Goal: Transaction & Acquisition: Purchase product/service

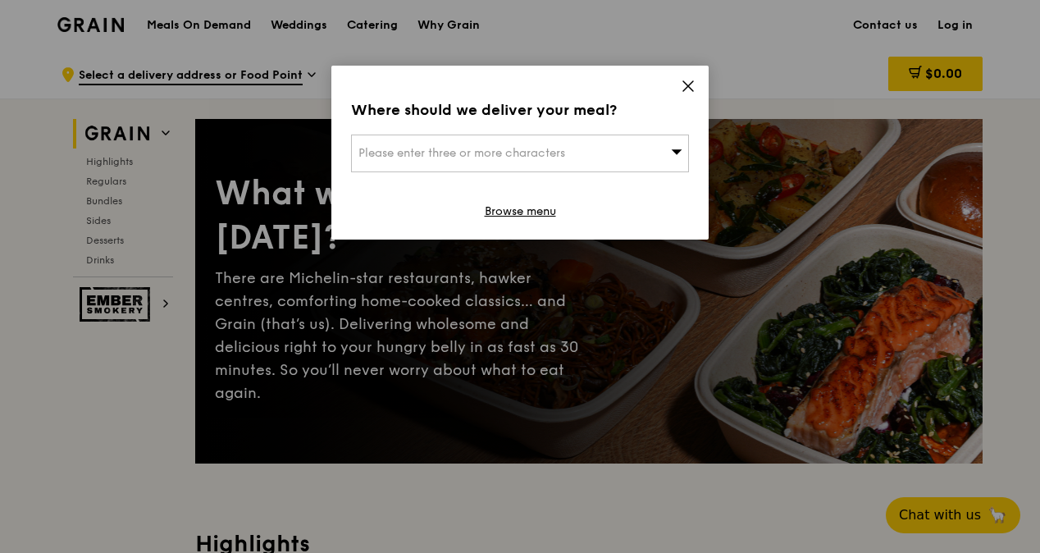
click at [678, 153] on icon at bounding box center [677, 151] width 11 height 5
click at [686, 89] on icon at bounding box center [688, 86] width 10 height 10
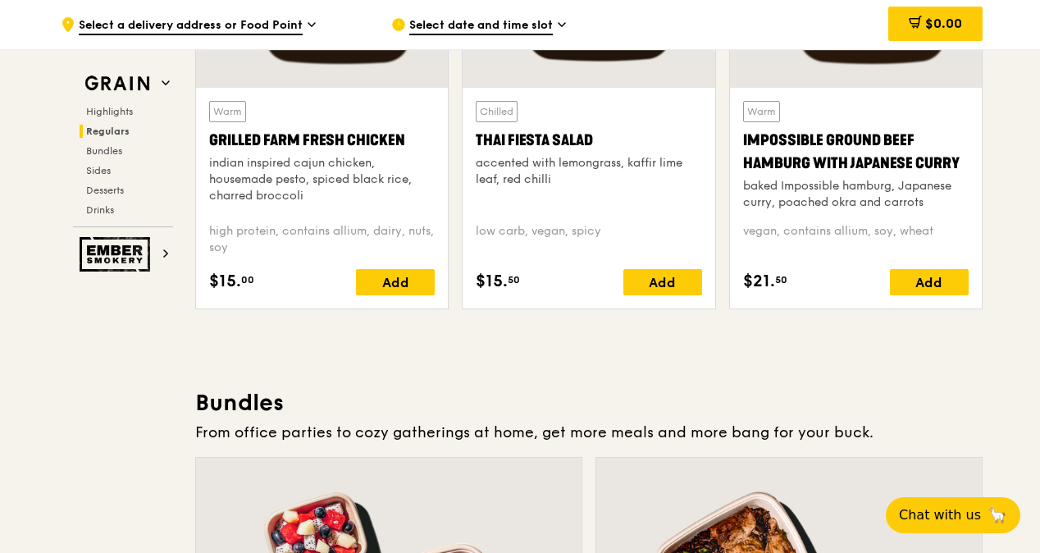
scroll to position [1985, 0]
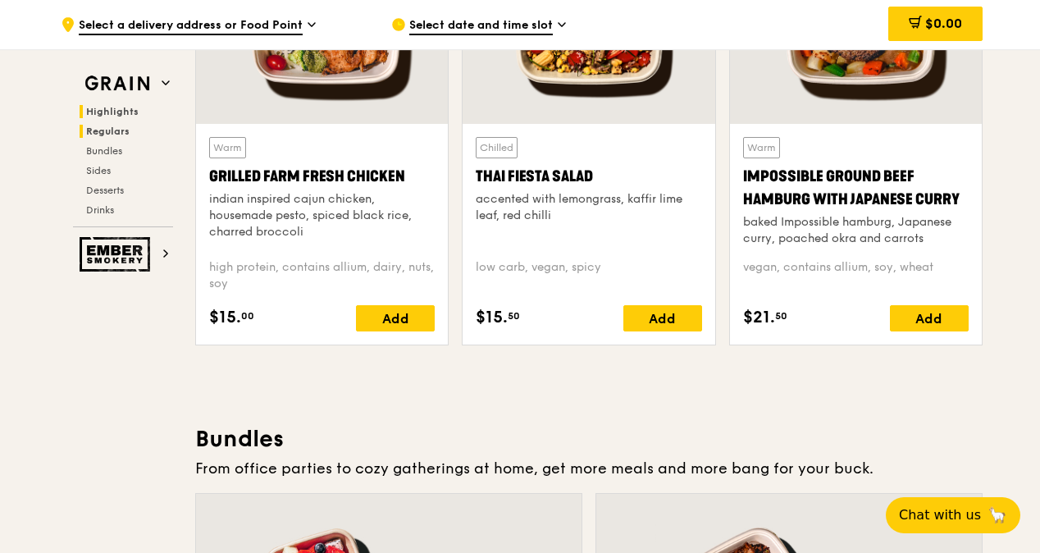
click at [125, 116] on span "Highlights" at bounding box center [112, 111] width 53 height 11
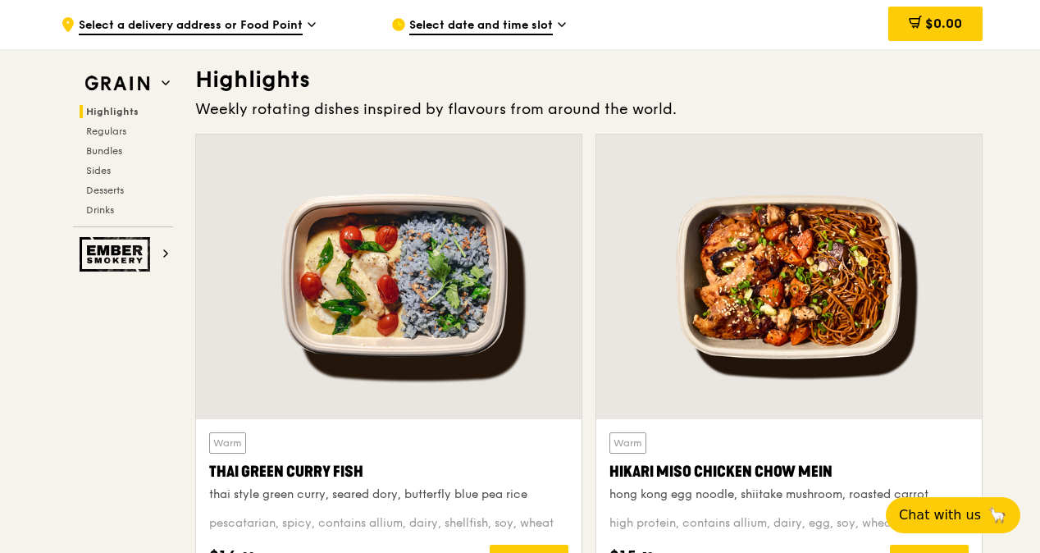
scroll to position [463, 0]
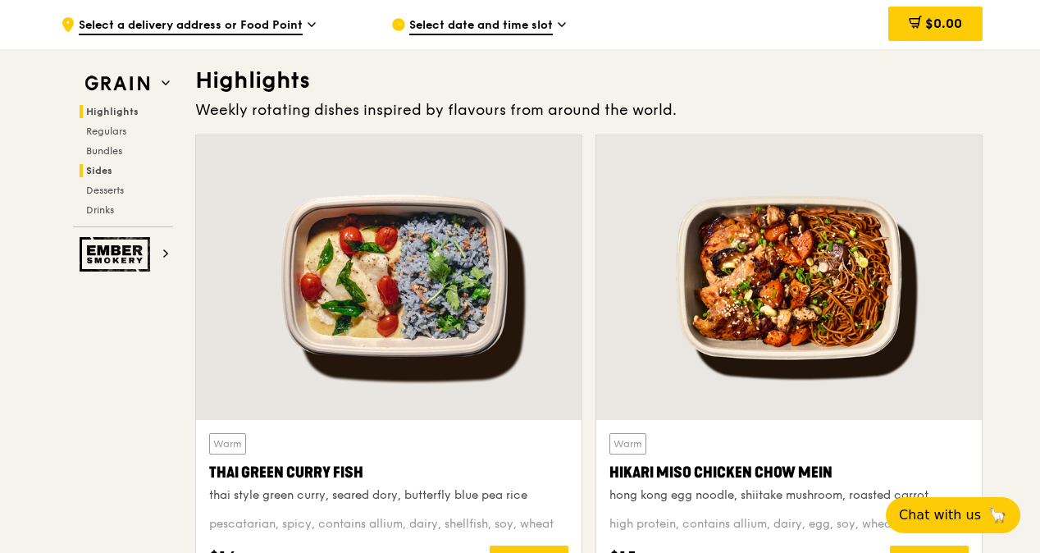
click at [97, 171] on span "Sides" at bounding box center [99, 170] width 26 height 11
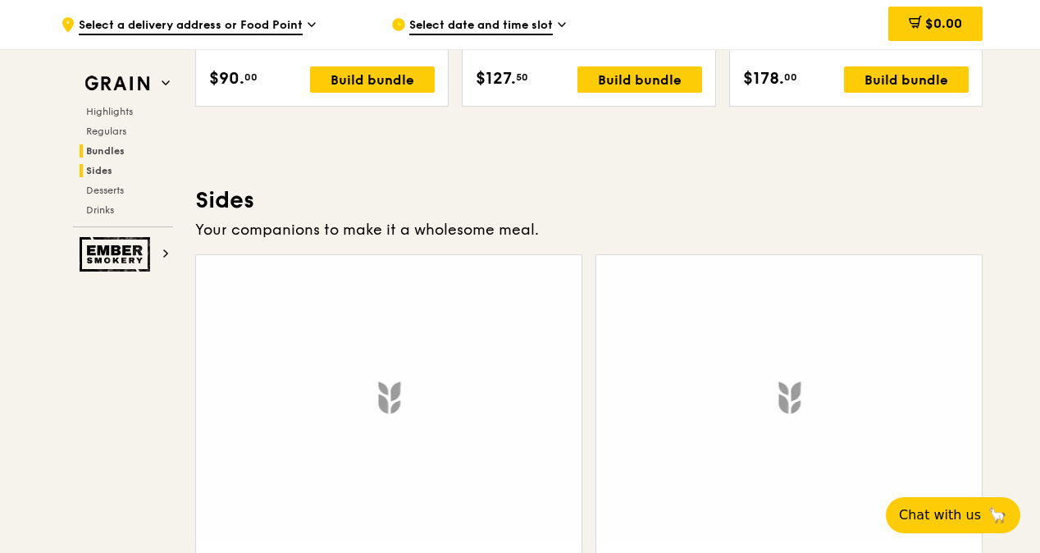
scroll to position [3632, 0]
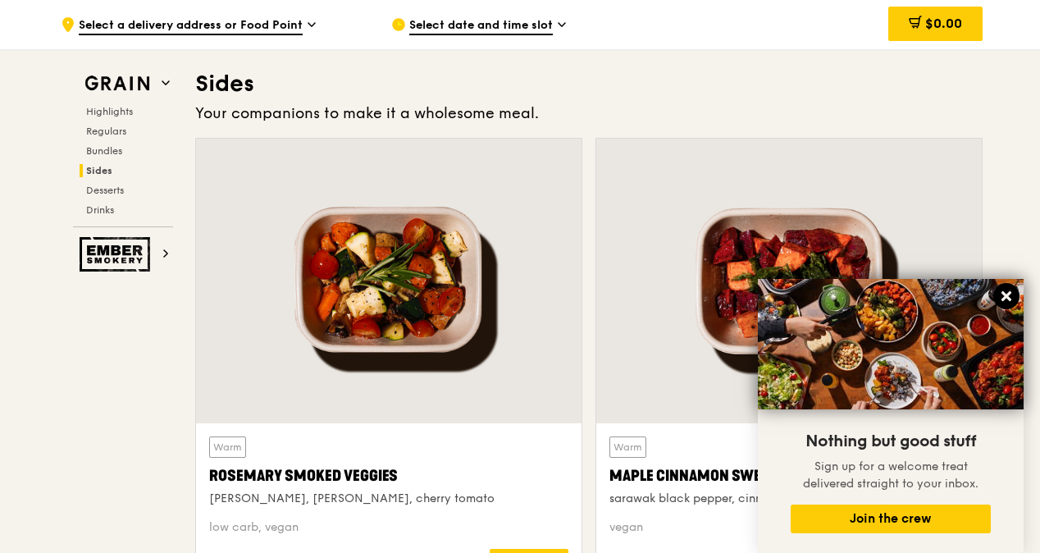
click at [1007, 301] on icon at bounding box center [1006, 296] width 15 height 15
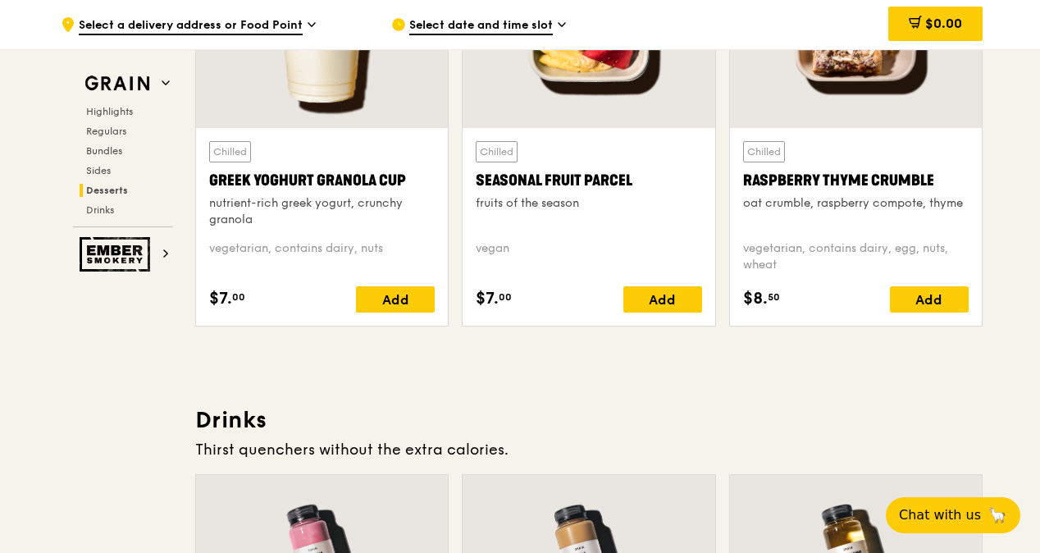
scroll to position [5131, 0]
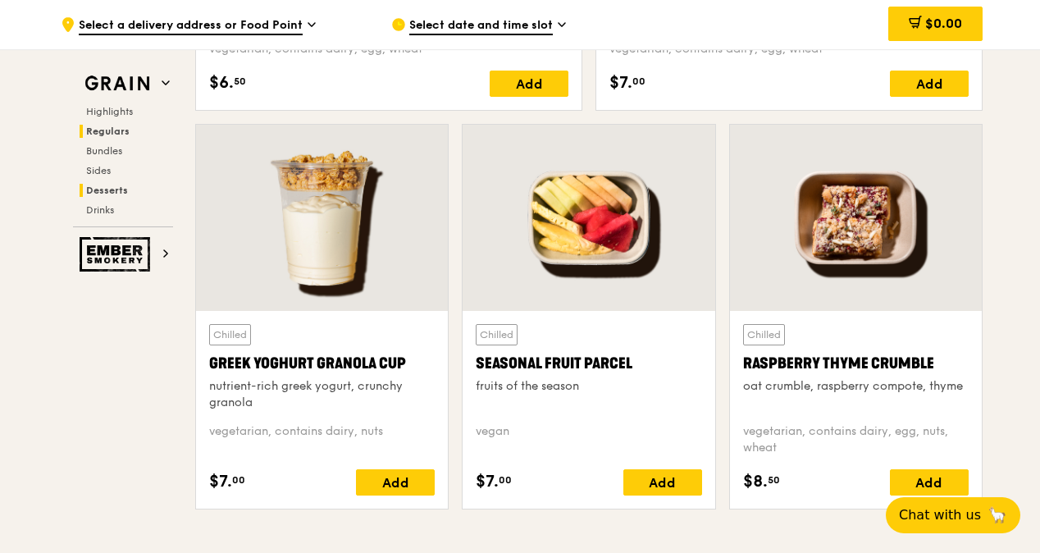
click at [104, 133] on span "Regulars" at bounding box center [107, 131] width 43 height 11
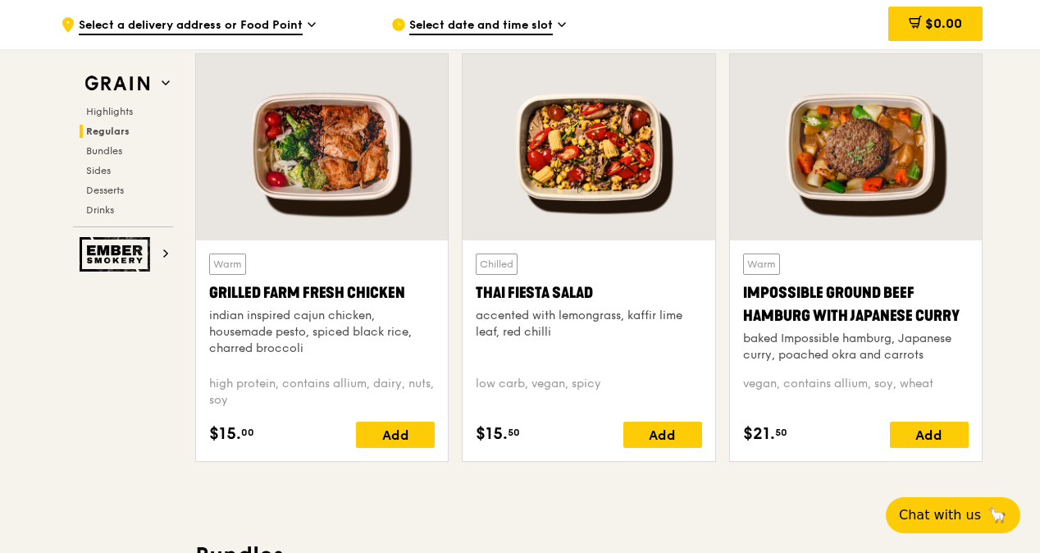
scroll to position [1934, 0]
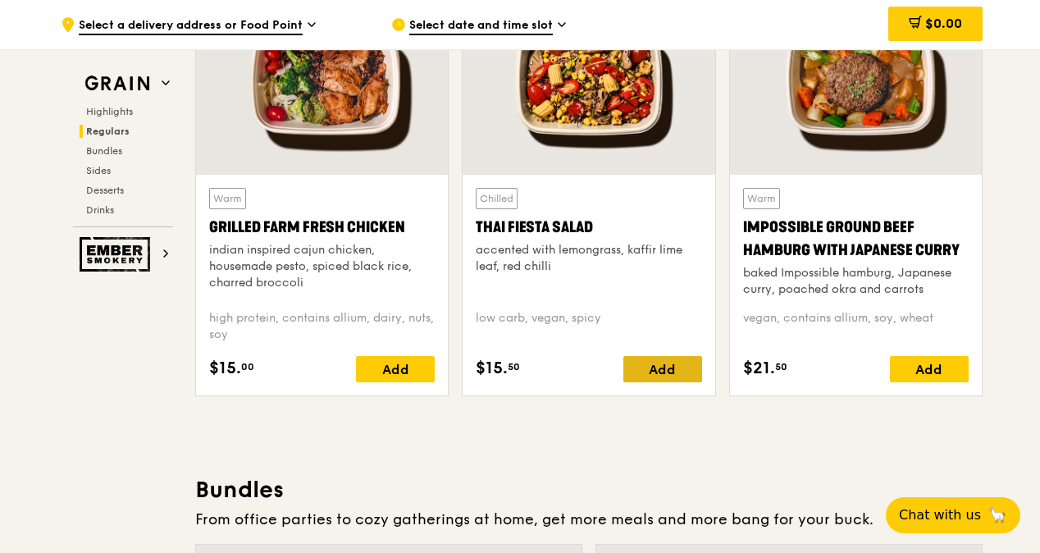
click at [650, 372] on div "Add" at bounding box center [662, 369] width 79 height 26
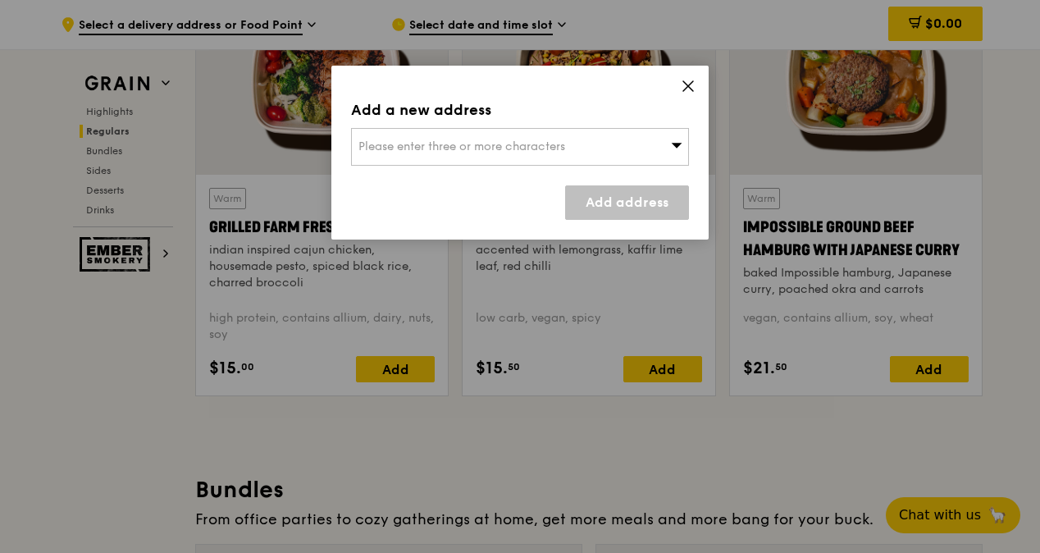
click at [530, 155] on div "Please enter three or more characters" at bounding box center [520, 147] width 338 height 38
type input "n"
click at [683, 83] on icon at bounding box center [688, 86] width 15 height 15
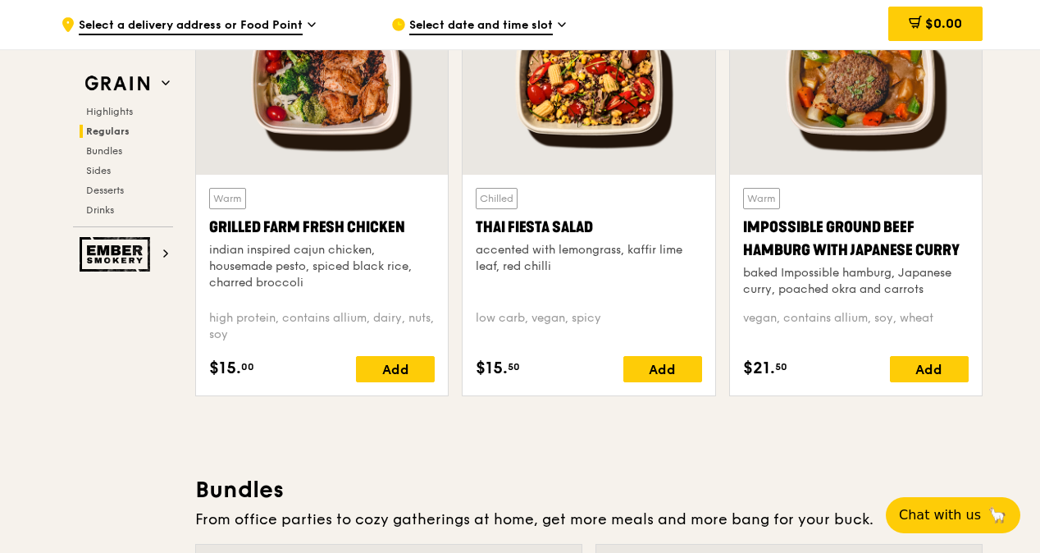
drag, startPoint x: 597, startPoint y: 225, endPoint x: 476, endPoint y: 229, distance: 121.5
click at [476, 229] on div "Thai Fiesta Salad" at bounding box center [589, 227] width 226 height 23
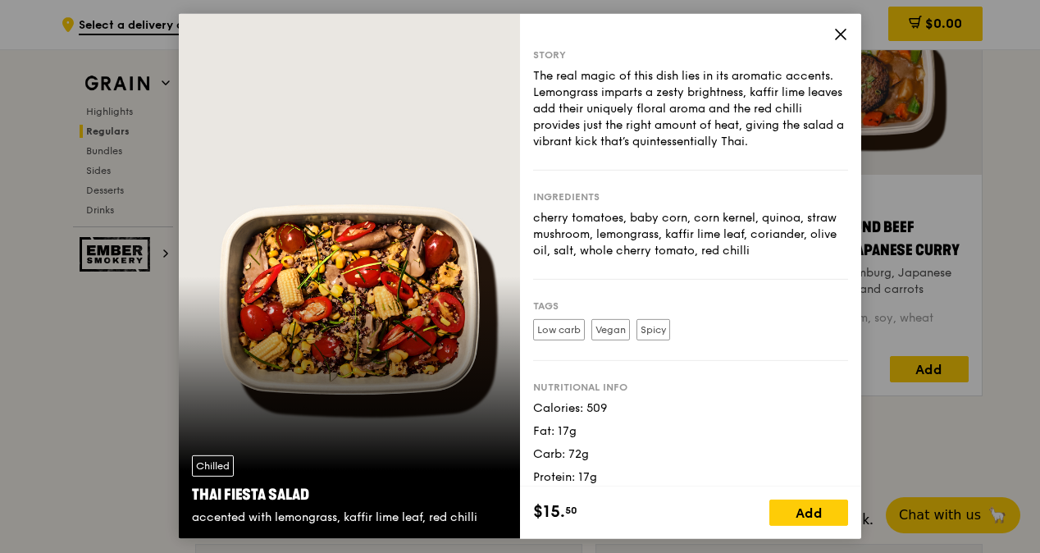
drag, startPoint x: 328, startPoint y: 497, endPoint x: 185, endPoint y: 500, distance: 143.6
click at [185, 500] on div "Chilled Thai Fiesta Salad accented with lemongrass, kaffir lime leaf, red chilli" at bounding box center [349, 490] width 341 height 97
copy div "Thai Fiesta Salad"
click at [842, 34] on icon at bounding box center [840, 34] width 15 height 15
